Goal: Transaction & Acquisition: Purchase product/service

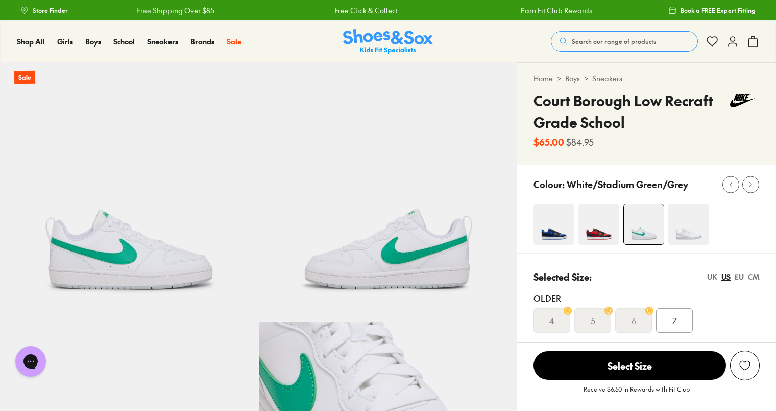
click at [682, 234] on img at bounding box center [688, 224] width 41 height 41
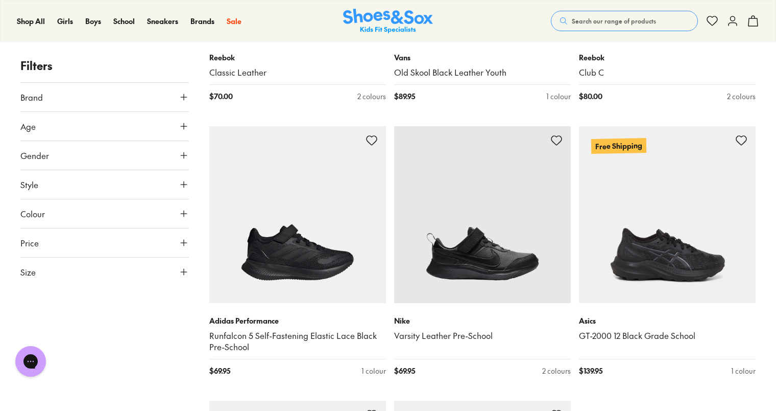
scroll to position [2467, 0]
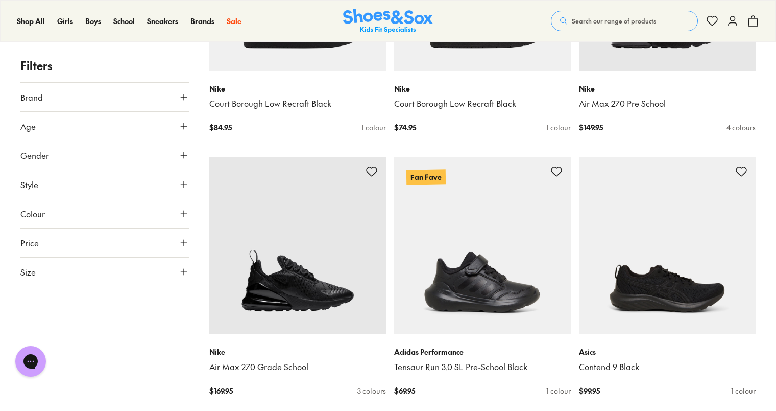
scroll to position [321, 0]
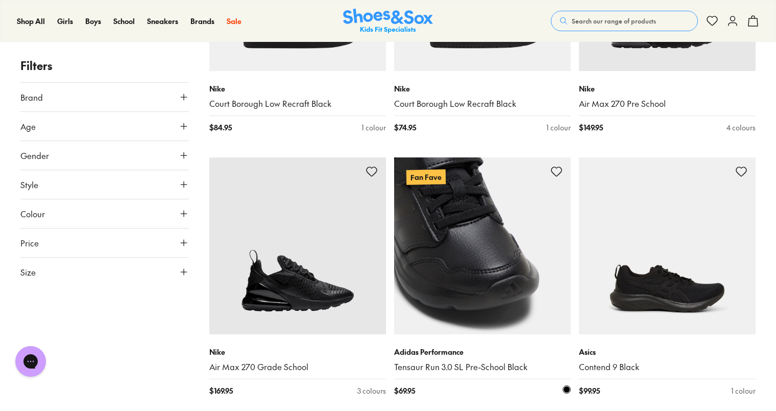
click at [464, 257] on img at bounding box center [482, 245] width 177 height 177
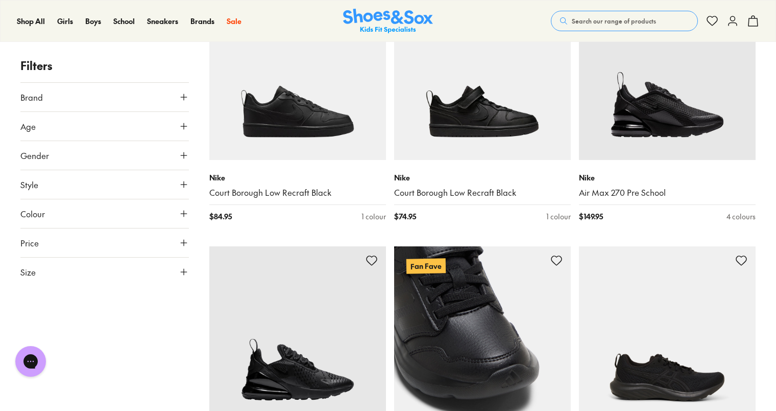
scroll to position [169, 0]
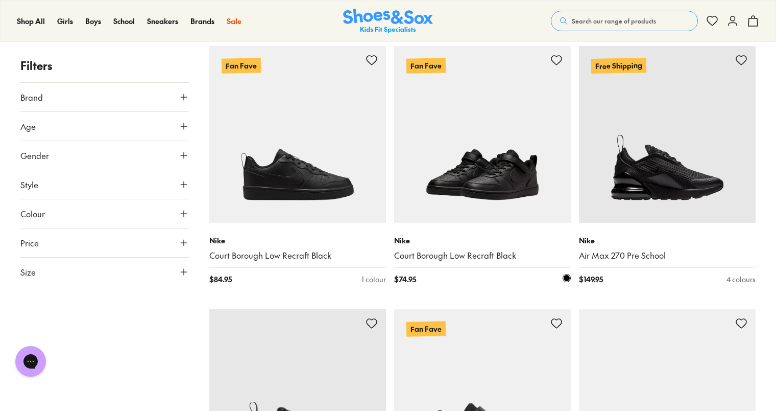
click at [452, 182] on img at bounding box center [482, 134] width 177 height 177
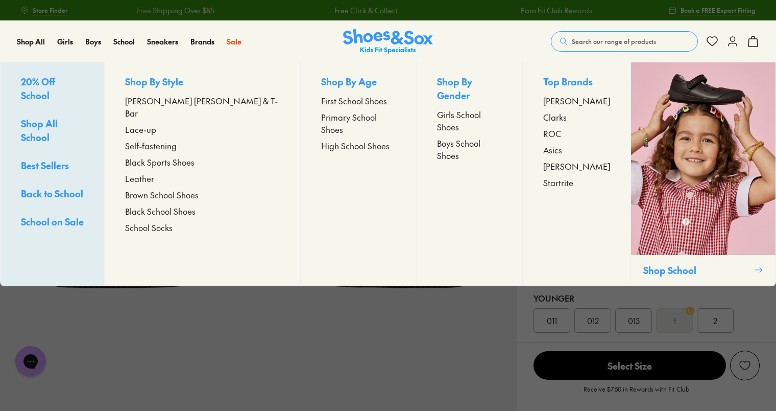
click at [321, 117] on span "Primary School Shoes" at bounding box center [358, 123] width 75 height 25
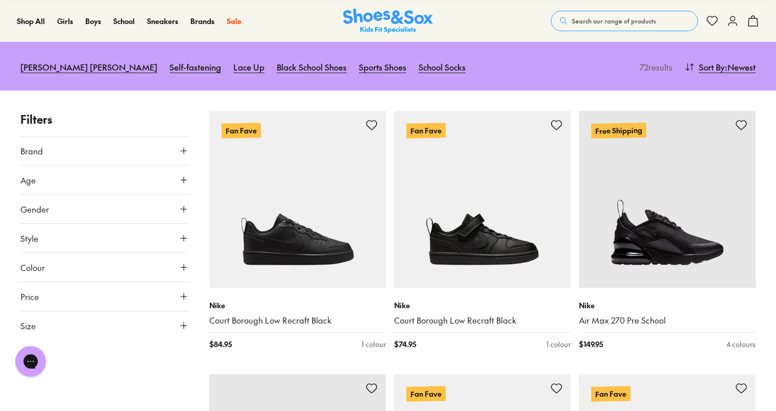
scroll to position [104, 0]
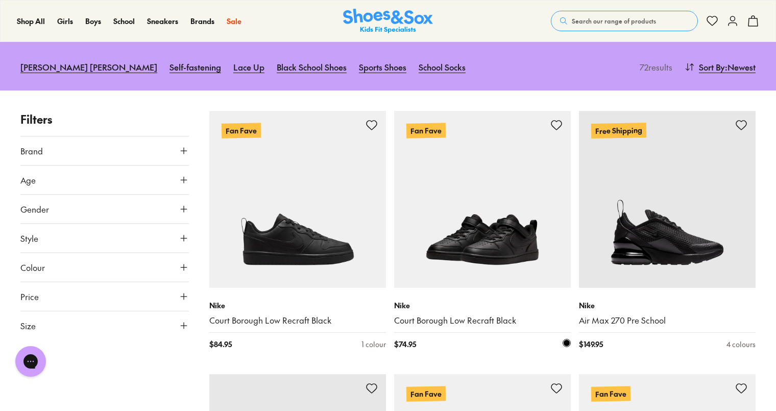
click at [463, 213] on img at bounding box center [482, 199] width 177 height 177
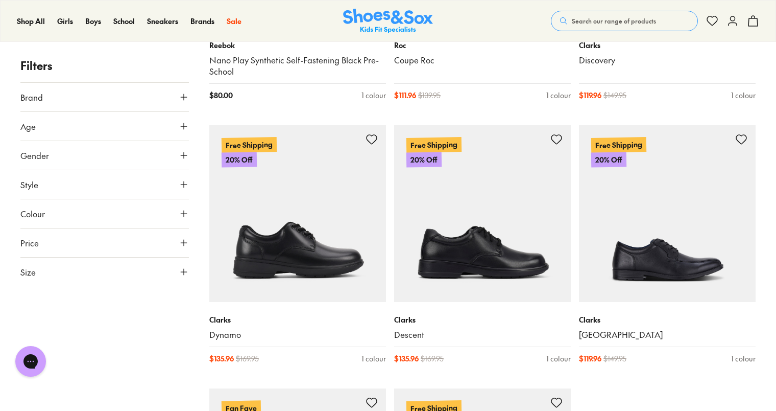
scroll to position [2475, 0]
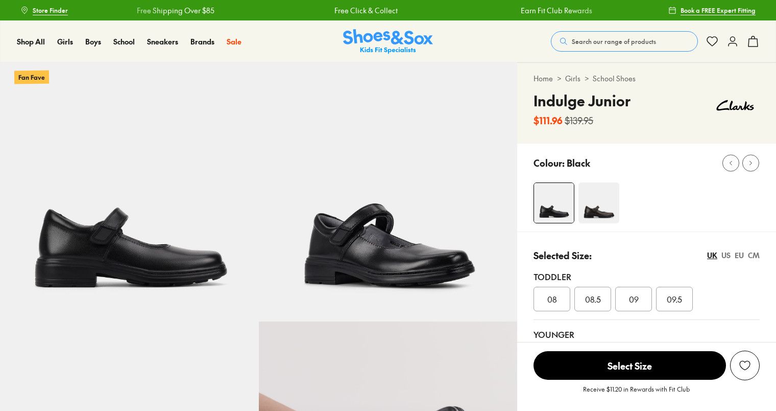
scroll to position [177, 0]
